Goal: Find specific page/section

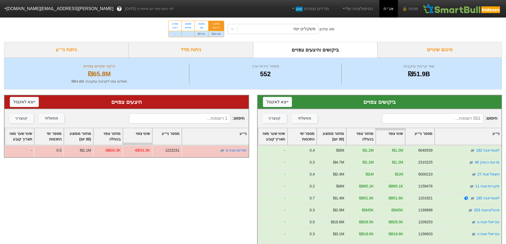
click at [427, 119] on input at bounding box center [432, 118] width 101 height 10
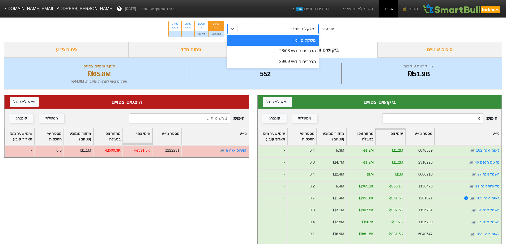
click at [315, 31] on div "משקלים יומי" at bounding box center [304, 29] width 22 height 6
click at [310, 48] on div "הרכבים חודשי 28/08" at bounding box center [273, 51] width 92 height 11
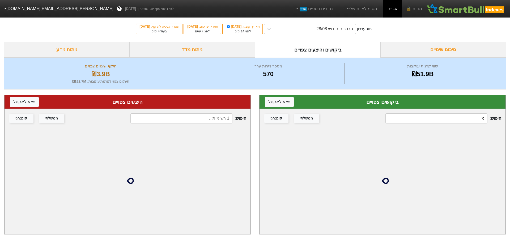
drag, startPoint x: 431, startPoint y: 115, endPoint x: 506, endPoint y: 115, distance: 74.9
click at [506, 115] on div "ביקושים צפויים ייצא ל אקסל חיפוש : מ ממשלתי קונצרני" at bounding box center [382, 165] width 255 height 150
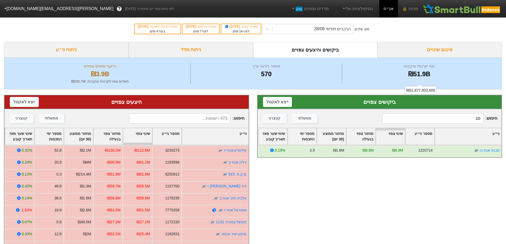
type input "מ"
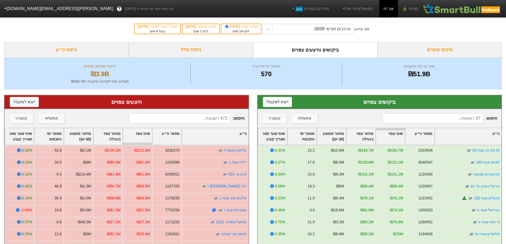
click at [217, 114] on input at bounding box center [179, 118] width 101 height 10
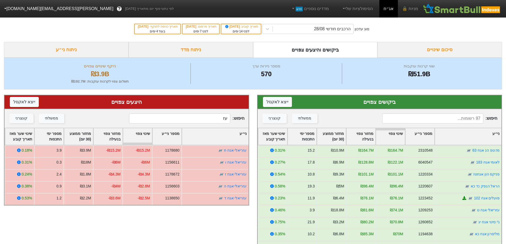
type input "ע"
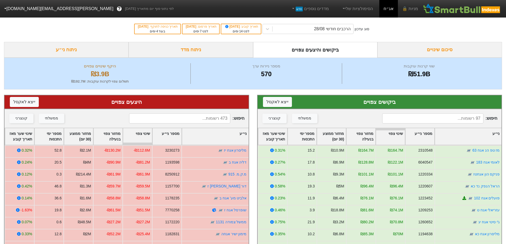
click at [212, 115] on input at bounding box center [179, 118] width 101 height 10
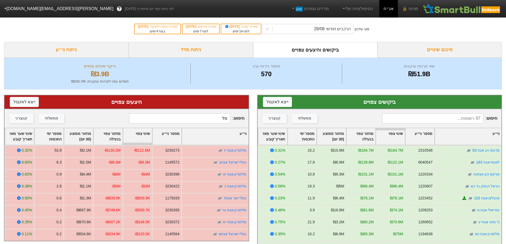
type input "מ"
